Goal: Task Accomplishment & Management: Manage account settings

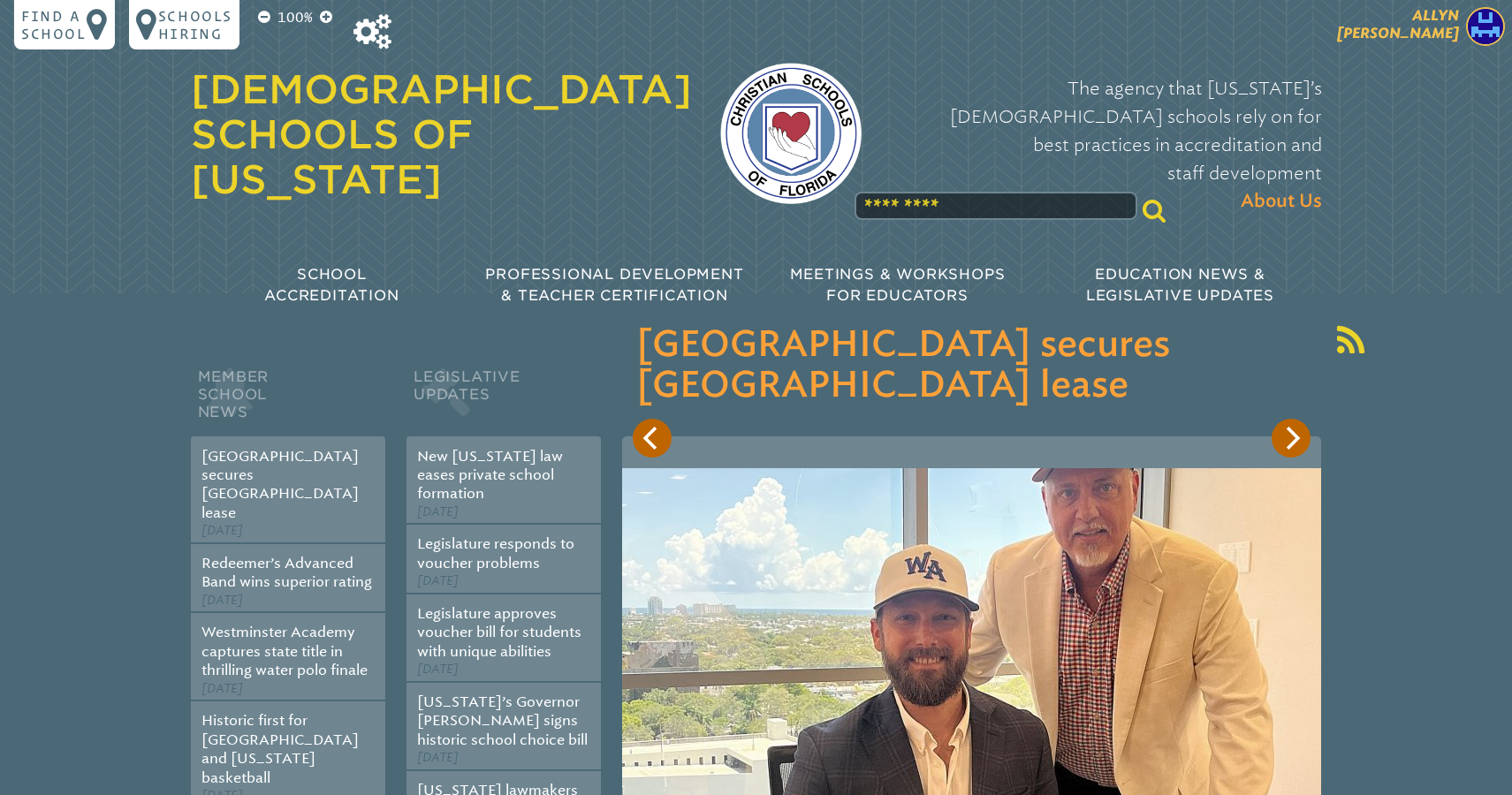
click at [1431, 28] on span "[PERSON_NAME]" at bounding box center [1398, 24] width 122 height 34
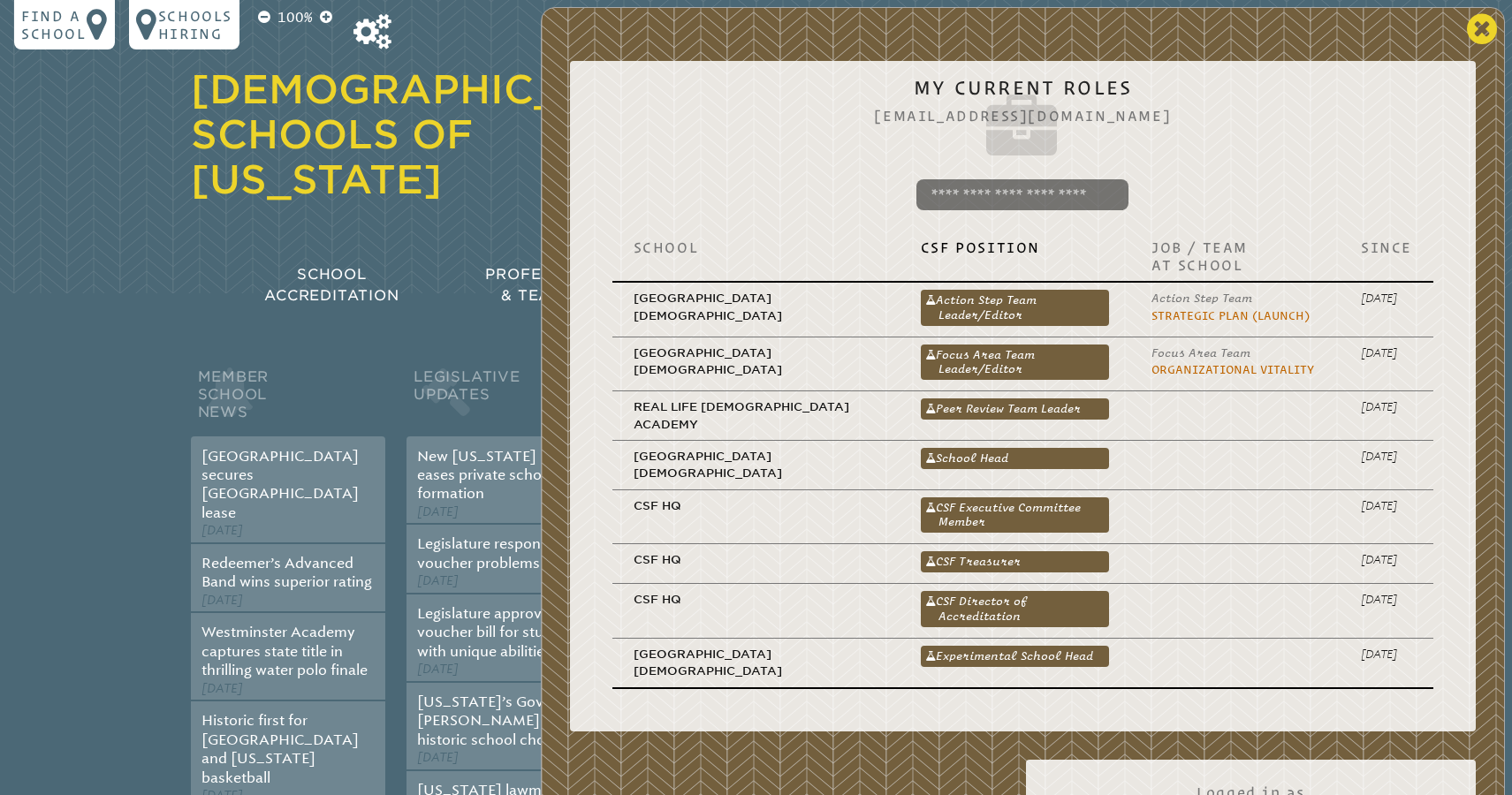
click at [1476, 29] on icon at bounding box center [1482, 28] width 30 height 35
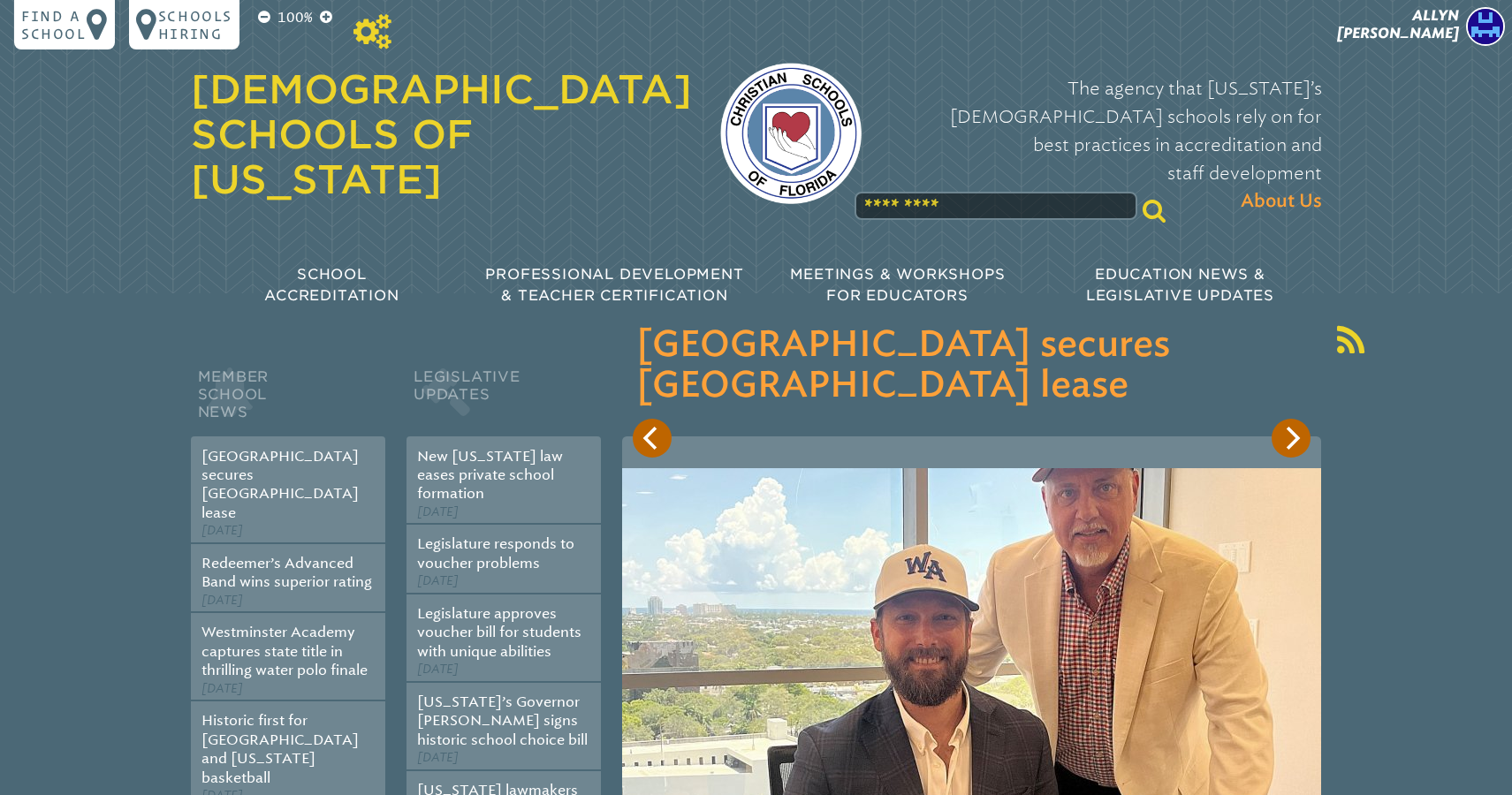
click at [374, 38] on icon at bounding box center [373, 31] width 38 height 35
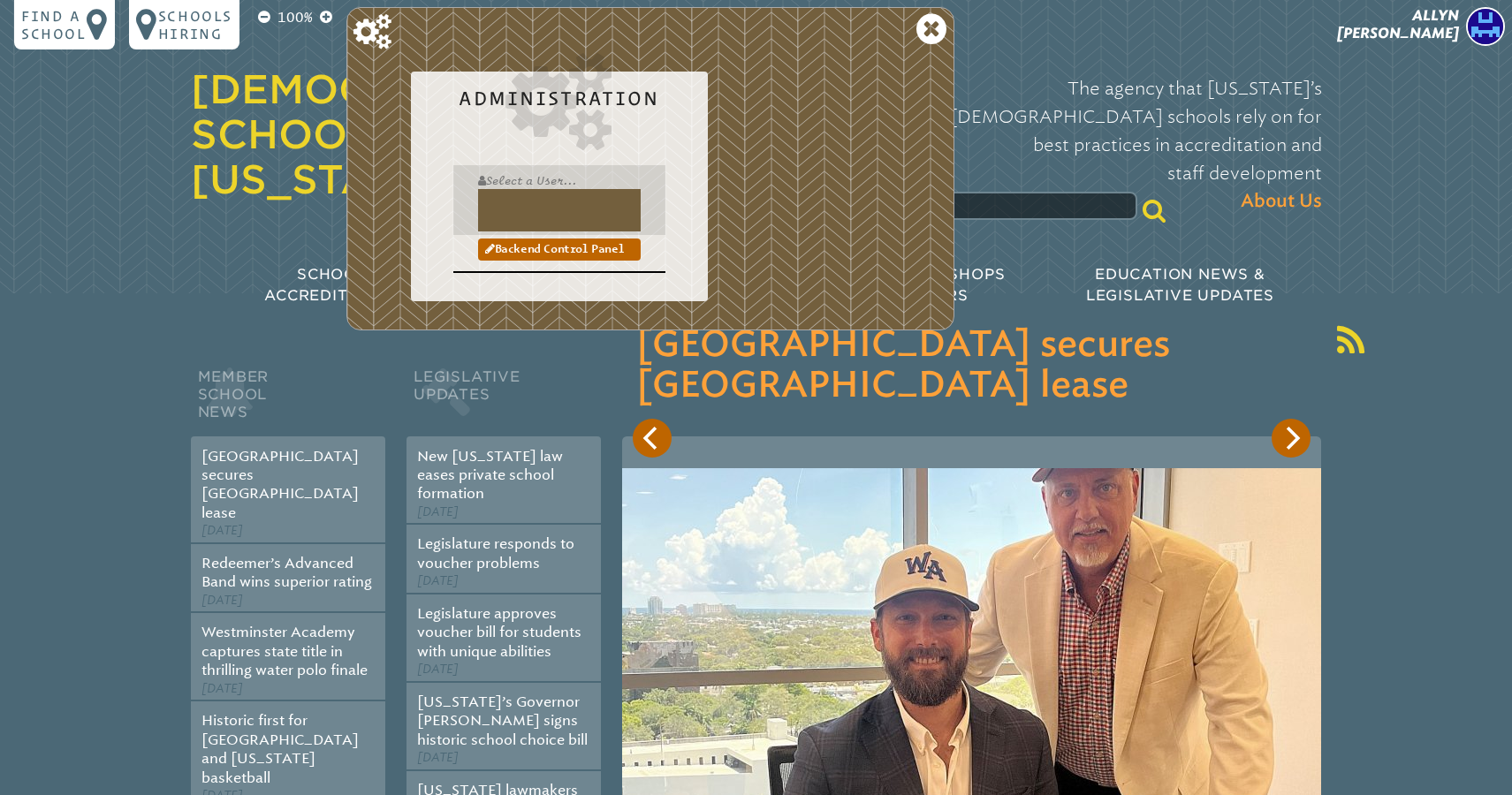
click at [507, 208] on input "text" at bounding box center [559, 210] width 163 height 43
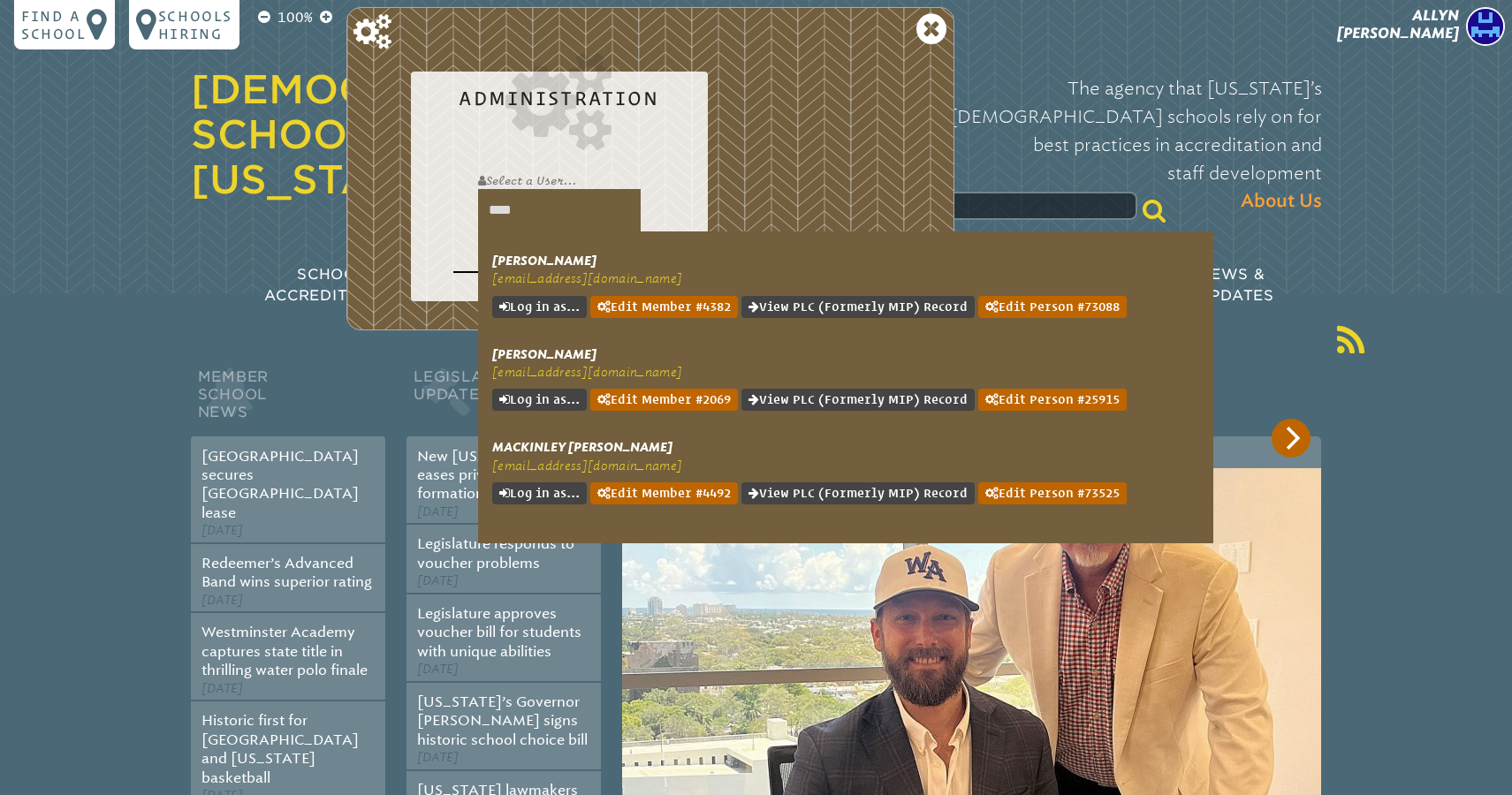
type input "****"
drag, startPoint x: 524, startPoint y: 242, endPoint x: 538, endPoint y: 306, distance: 65.5
click at [538, 306] on link "Log in as..." at bounding box center [539, 306] width 95 height 22
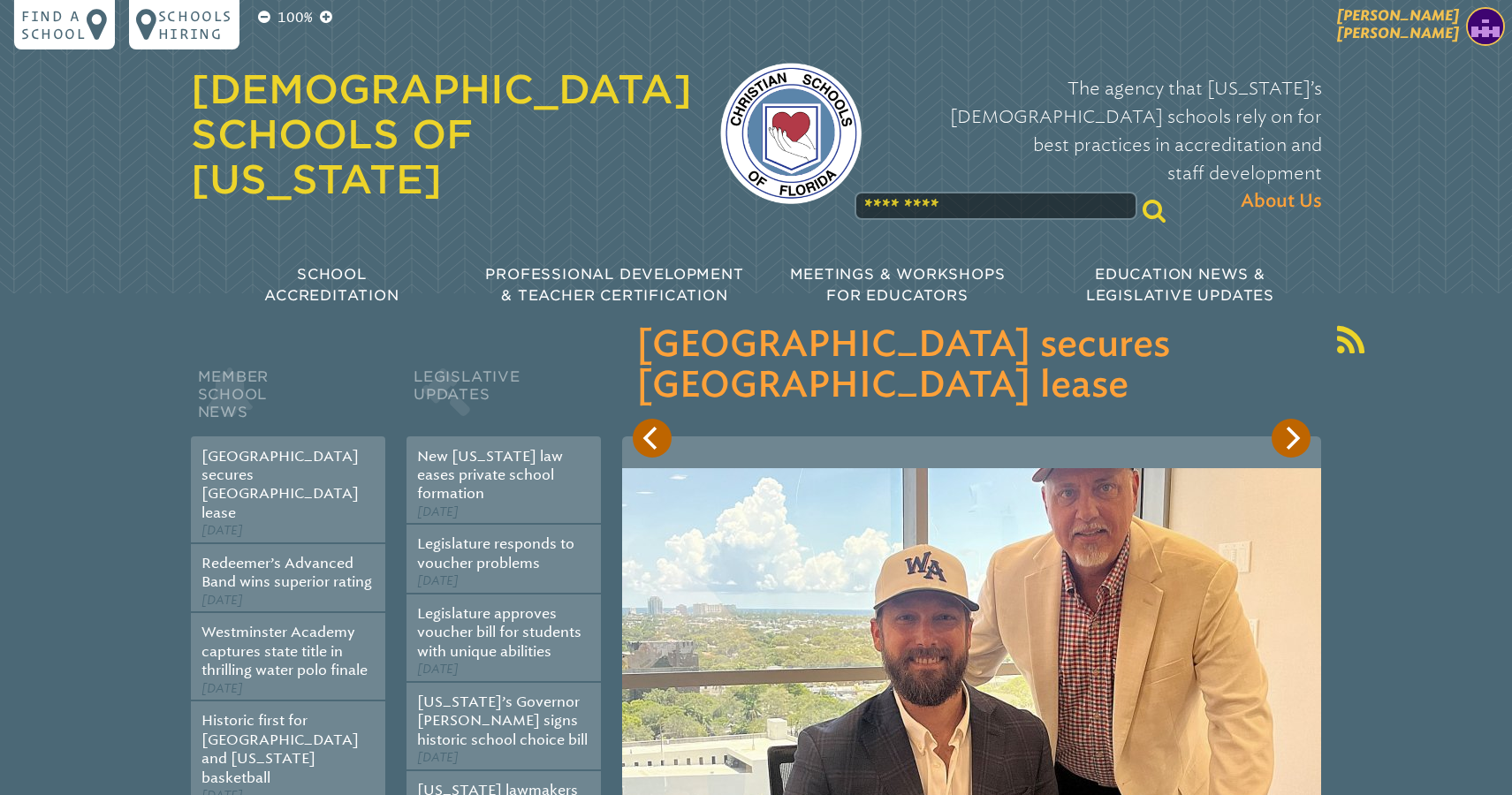
click at [1437, 26] on span "[PERSON_NAME]" at bounding box center [1398, 24] width 122 height 34
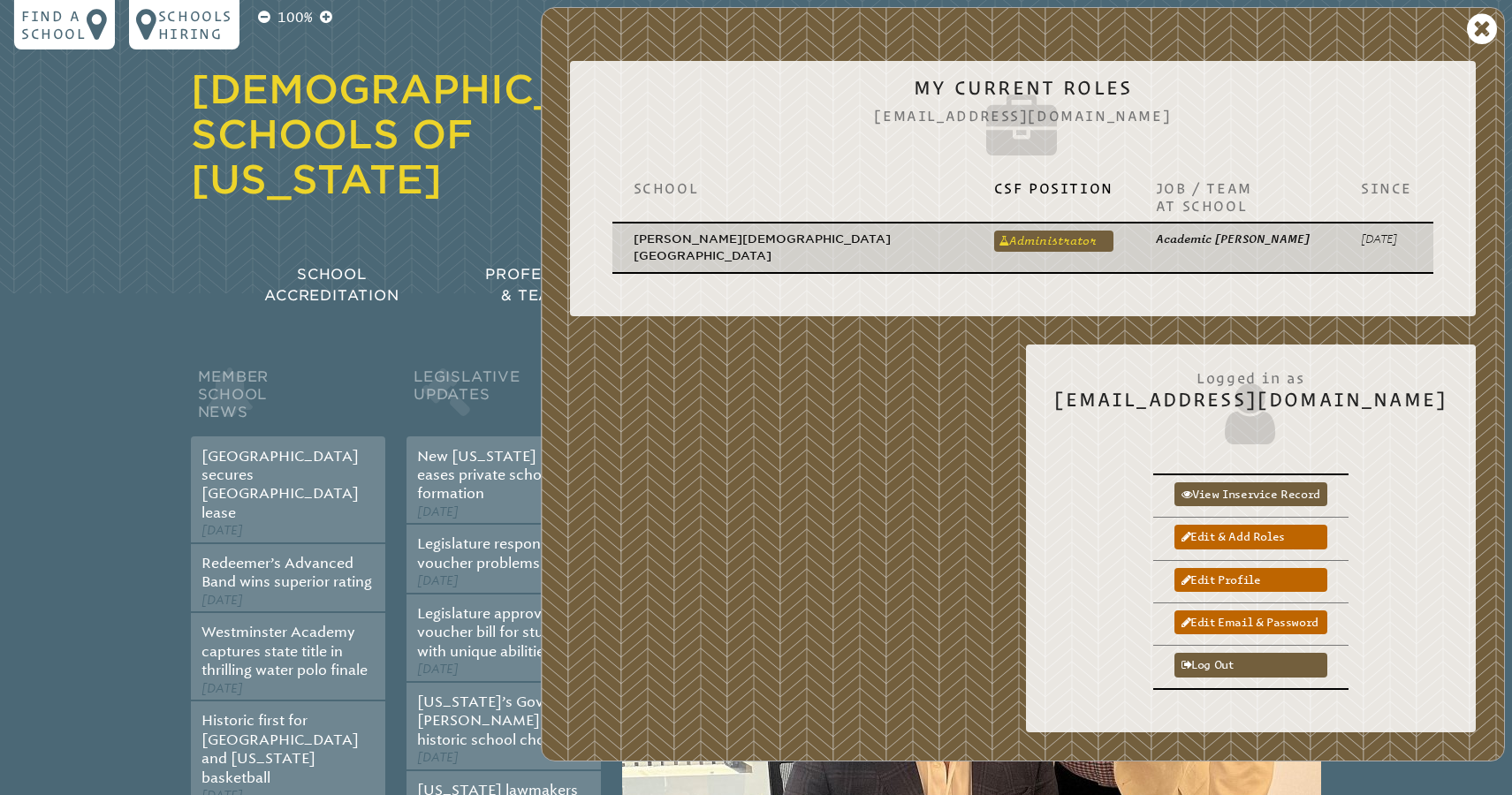
click at [995, 231] on link "Administrator" at bounding box center [1053, 241] width 119 height 21
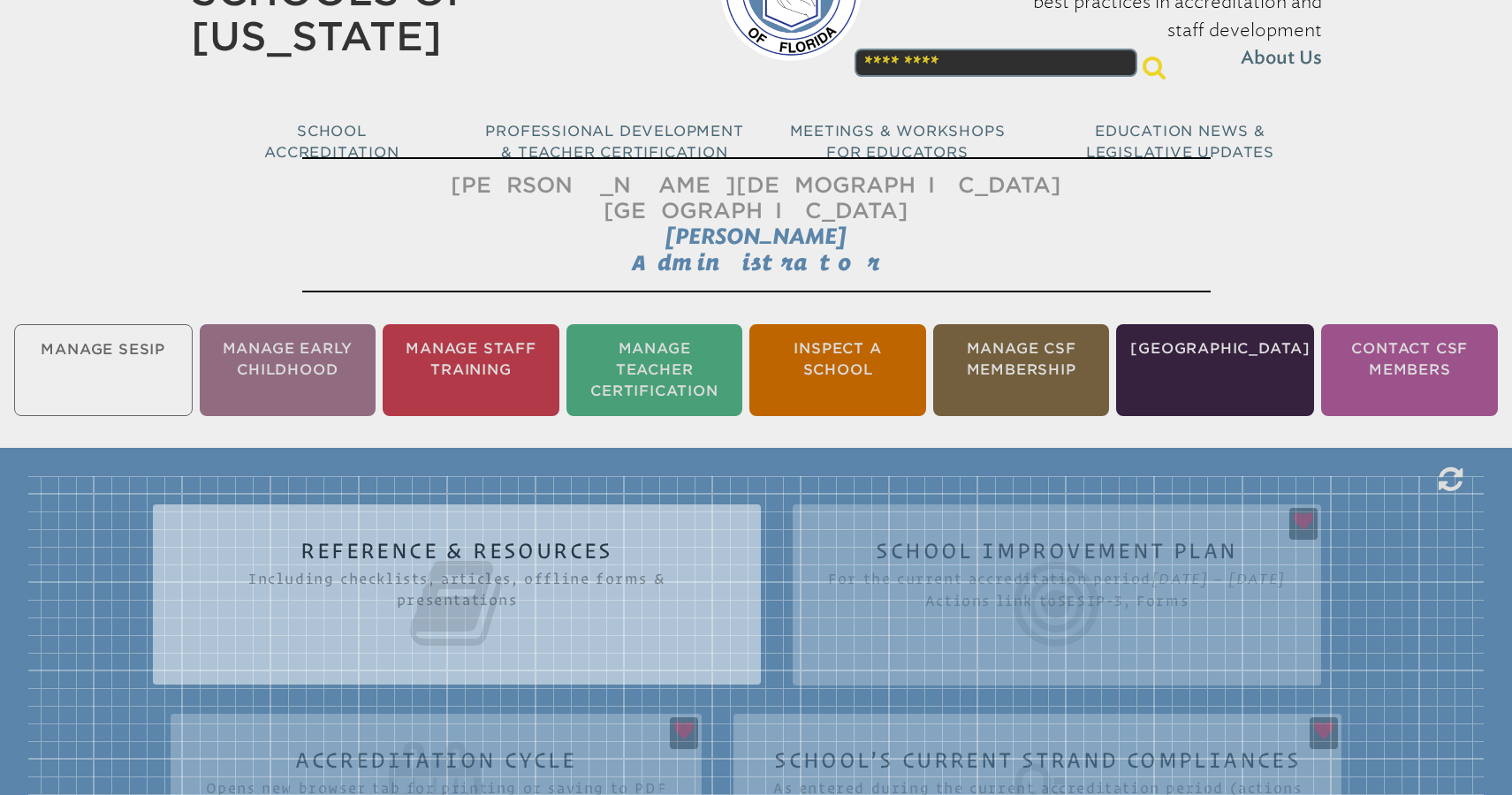
scroll to position [147, 0]
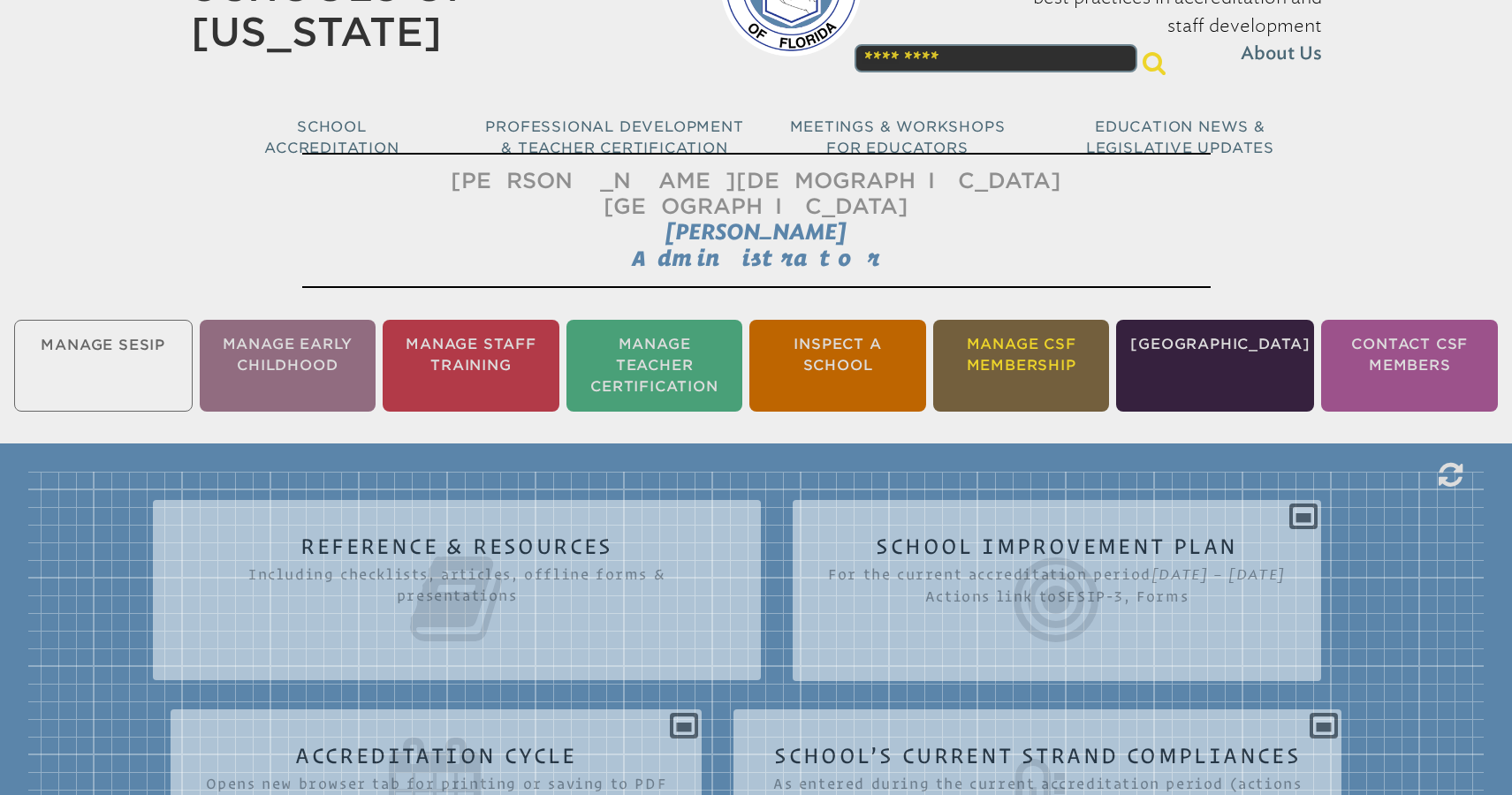
click at [1041, 328] on li "Manage CSF Membership" at bounding box center [1021, 365] width 177 height 92
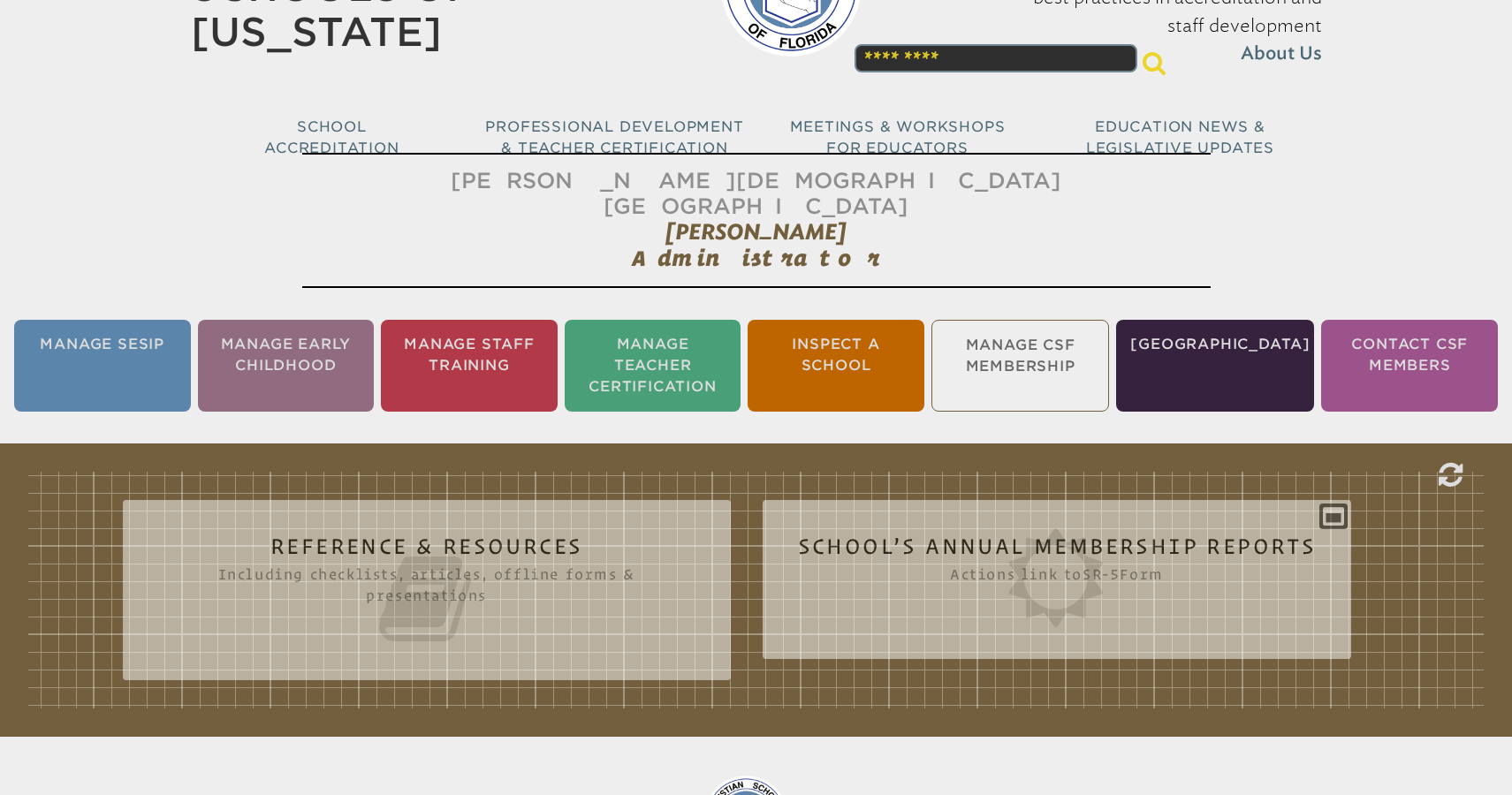
scroll to position [293, 0]
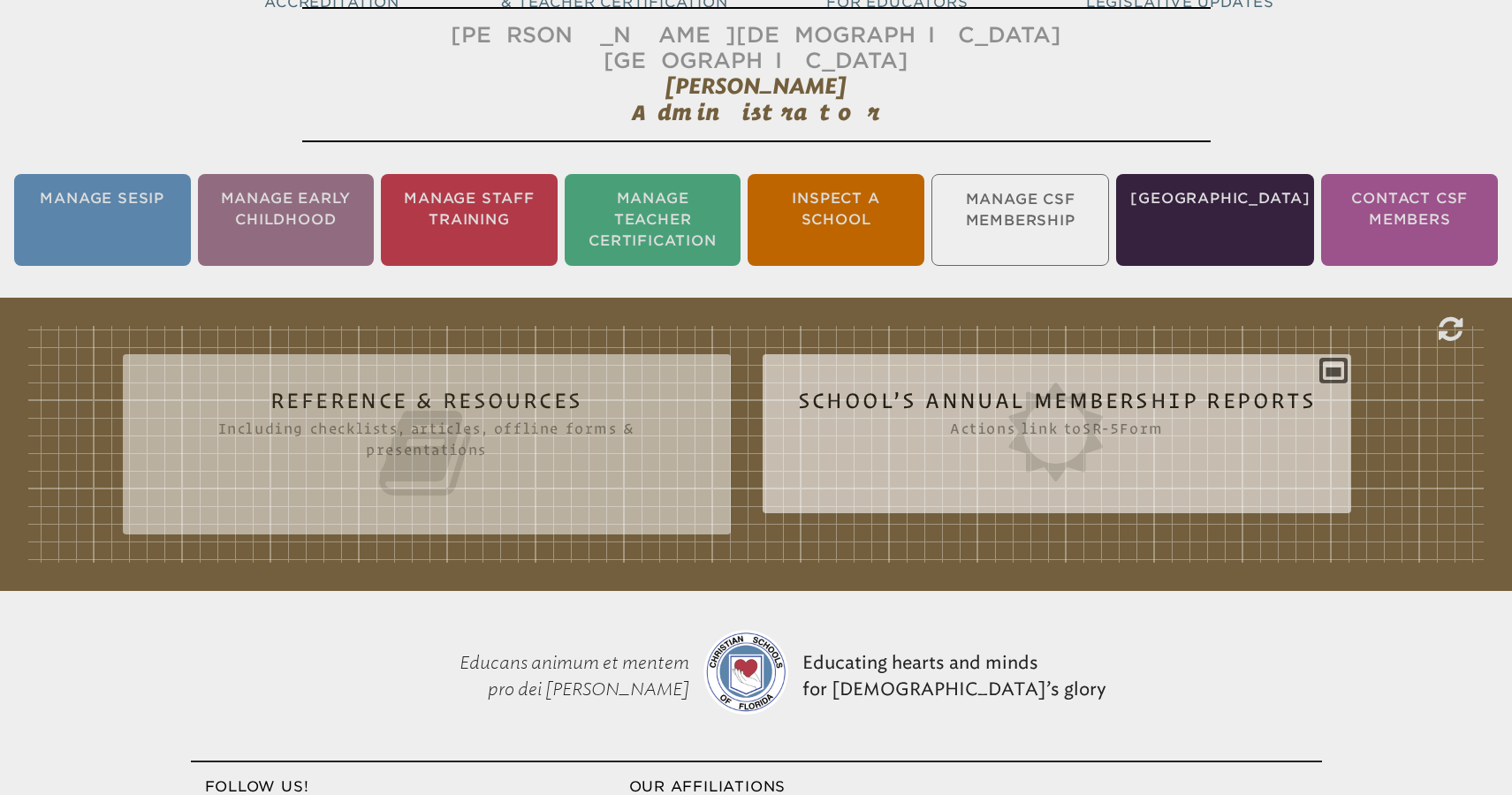
click at [1069, 386] on icon at bounding box center [1057, 432] width 518 height 99
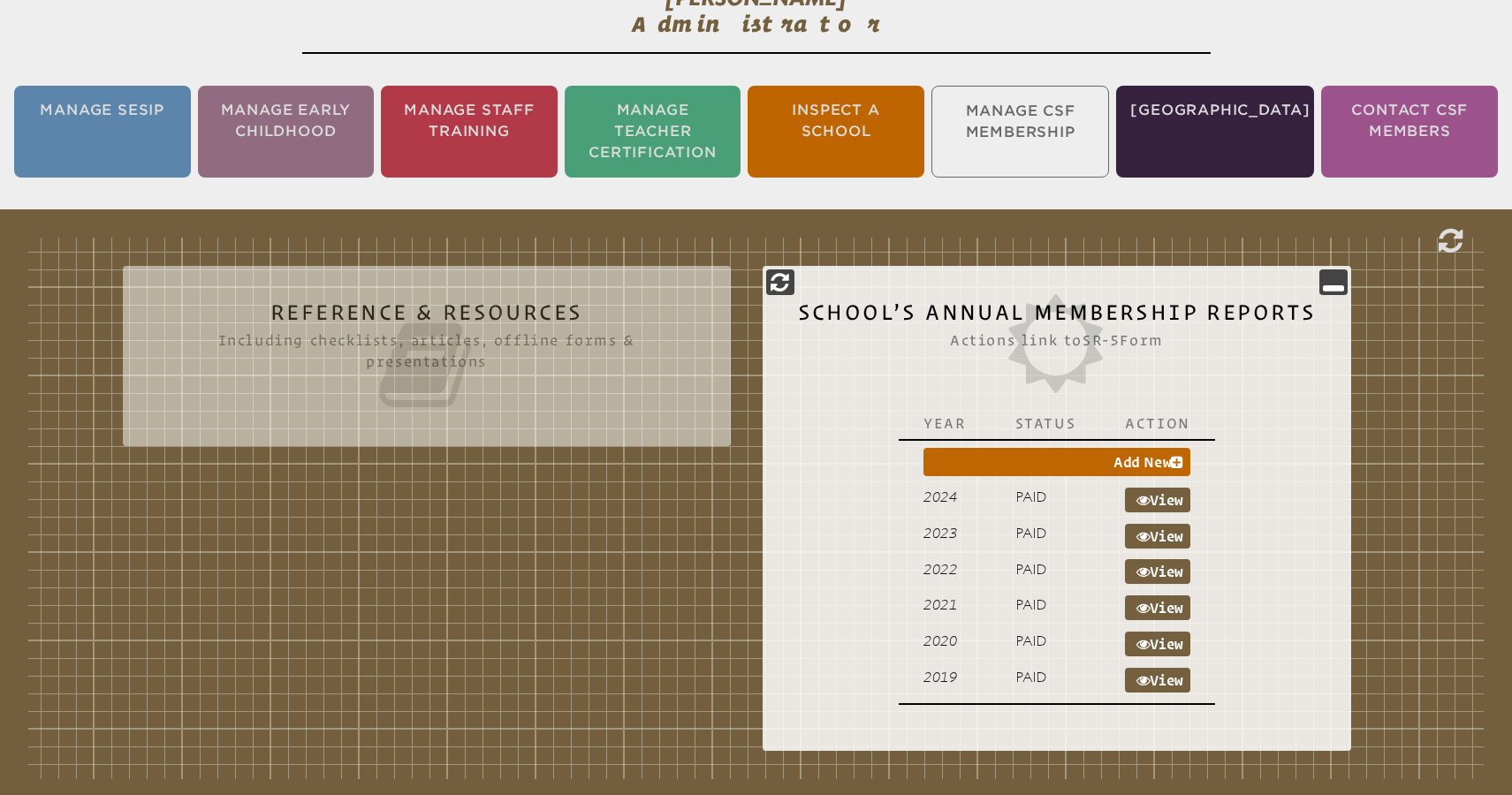
scroll to position [391, 0]
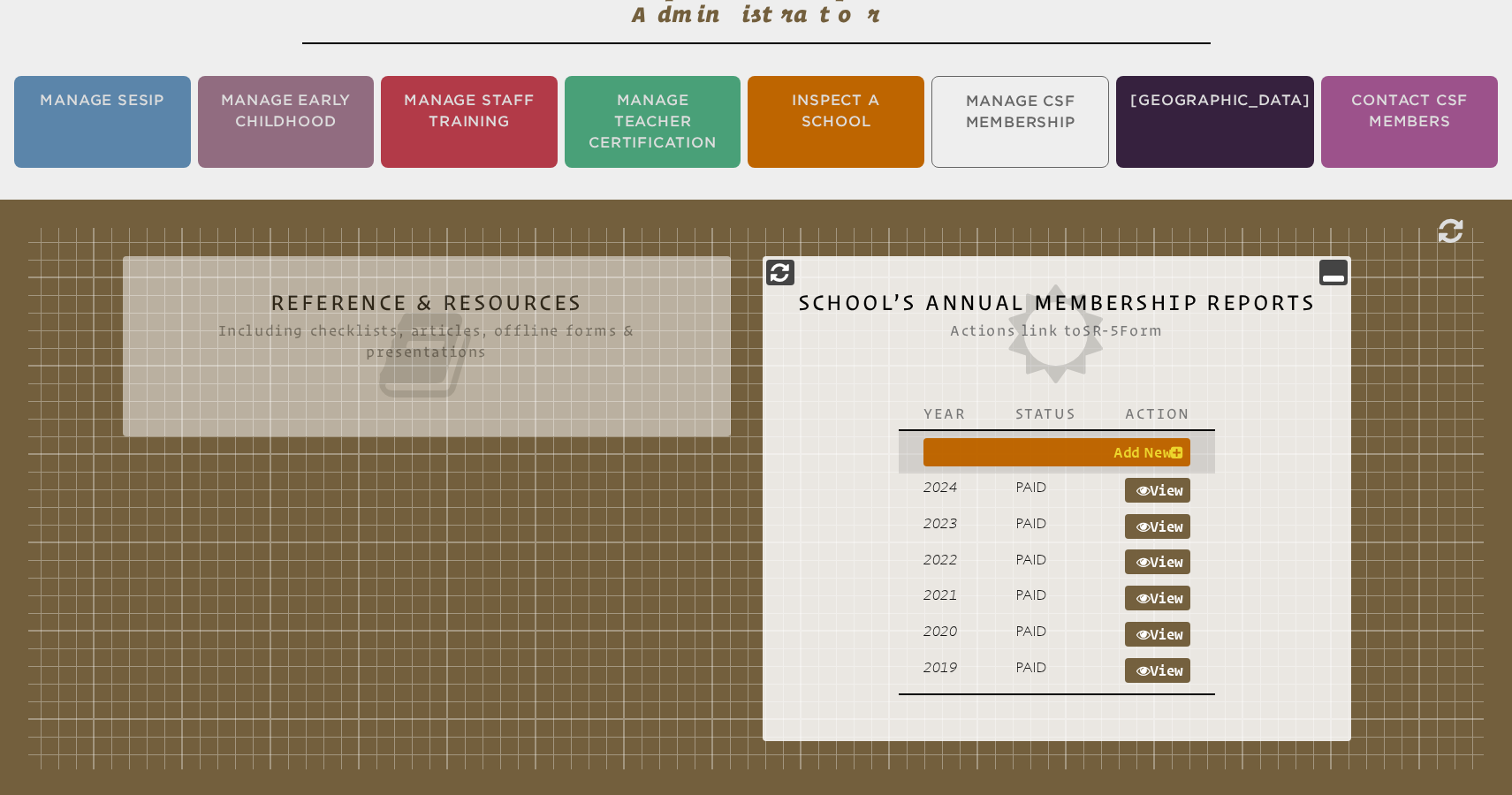
click at [1173, 445] on icon at bounding box center [1176, 452] width 12 height 14
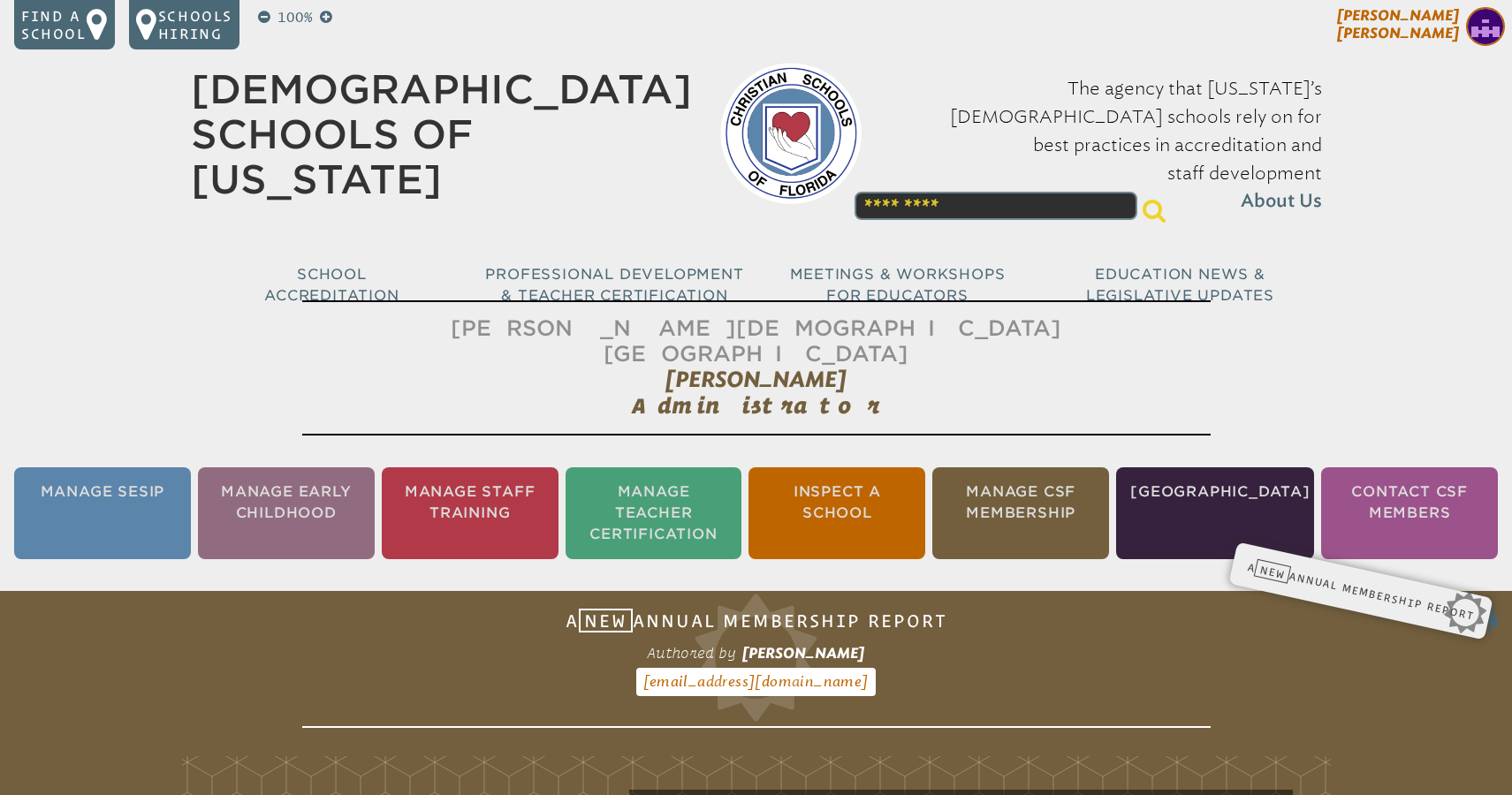
click at [1442, 26] on span "[PERSON_NAME]" at bounding box center [1398, 24] width 122 height 34
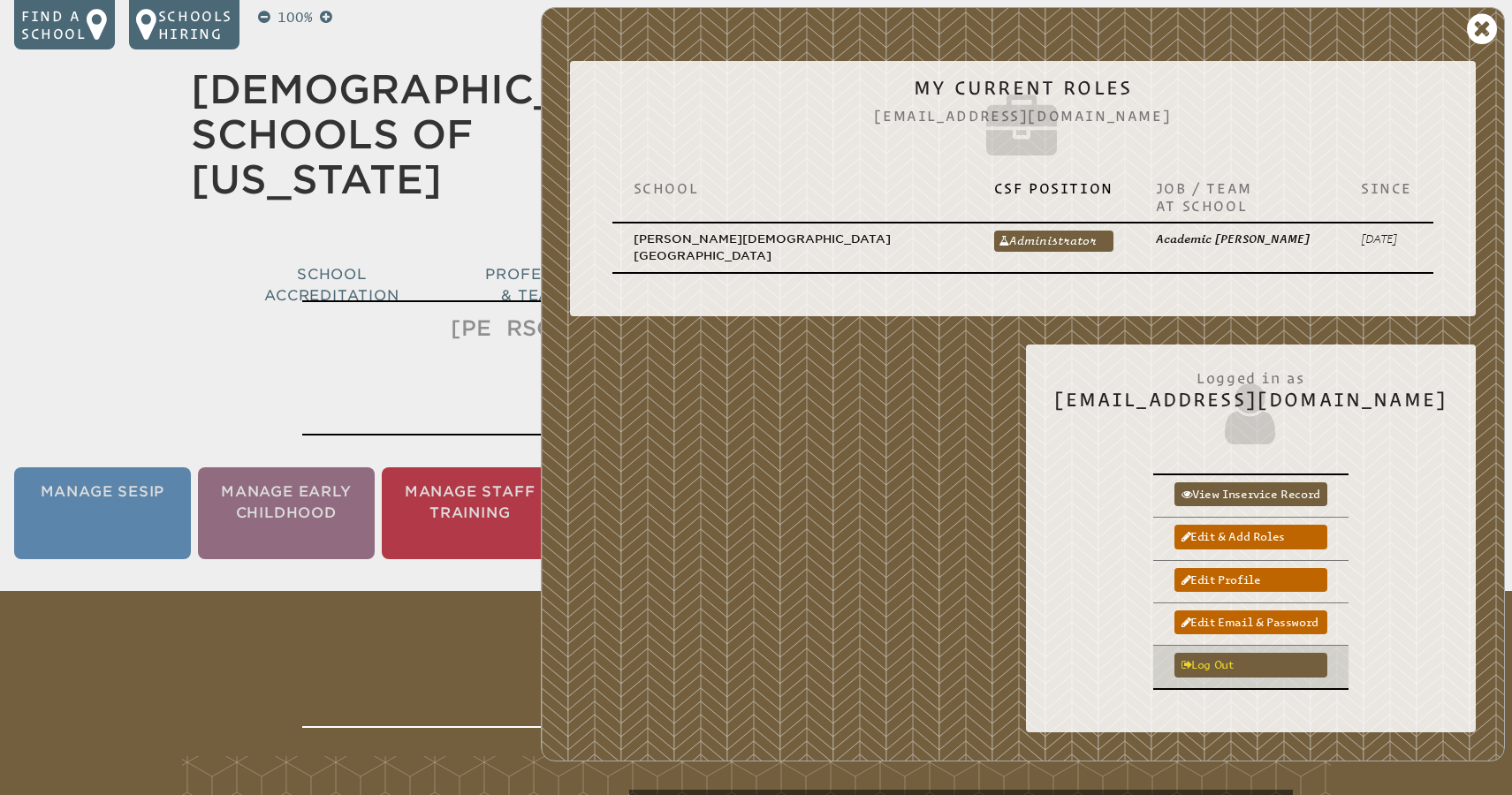
click at [1300, 653] on link "Log out" at bounding box center [1251, 665] width 153 height 24
